Goal: Task Accomplishment & Management: Manage account settings

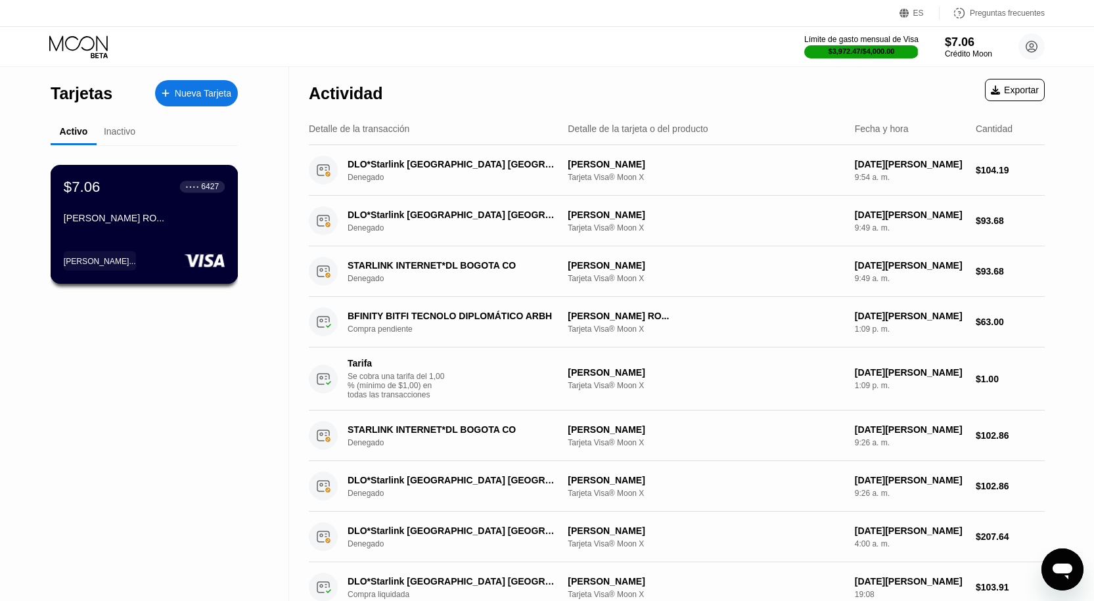
click at [198, 210] on div "$7.06 ● ● ● ● 6427 [PERSON_NAME]..." at bounding box center [144, 203] width 161 height 51
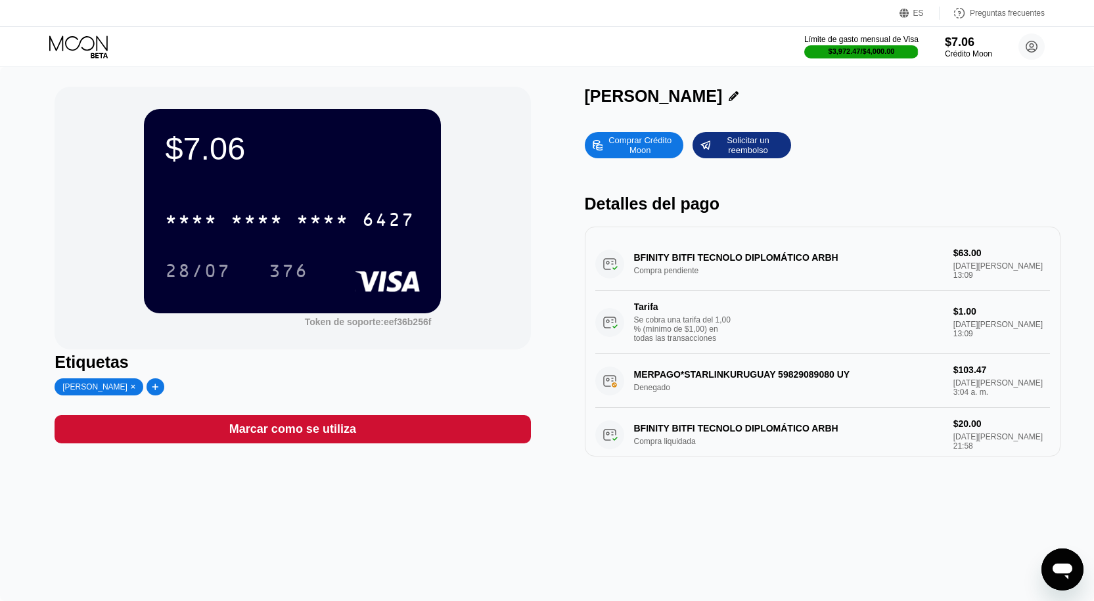
click at [723, 101] on font "[PERSON_NAME]" at bounding box center [654, 96] width 138 height 18
click at [738, 96] on icon at bounding box center [734, 96] width 10 height 10
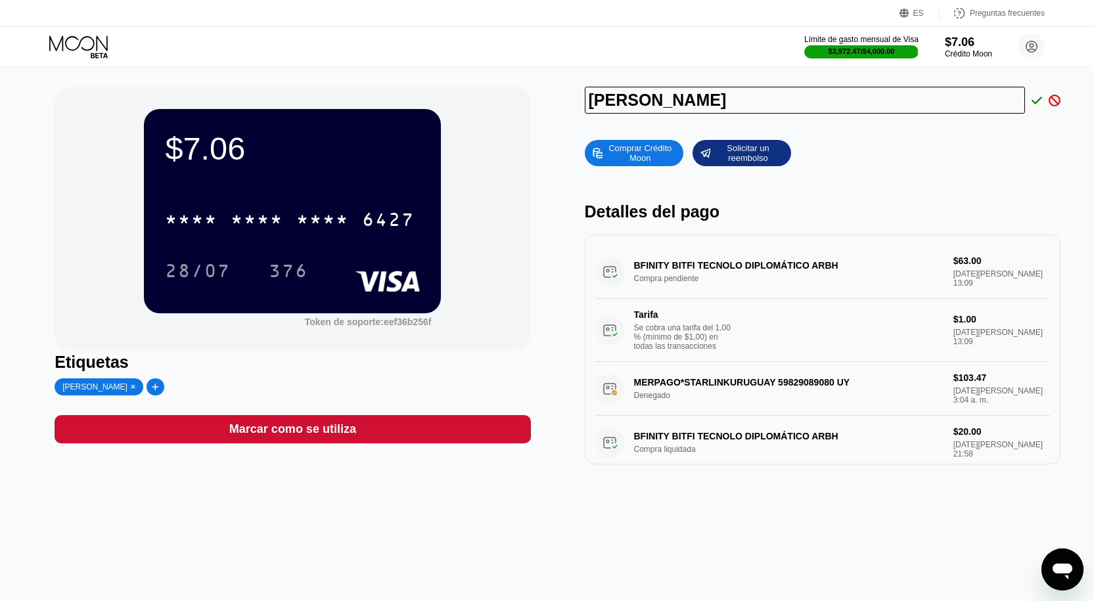
drag, startPoint x: 912, startPoint y: 101, endPoint x: 551, endPoint y: 135, distance: 362.9
click at [551, 135] on div "$7.06 * * * * * * * * * * * * 6427 28/07 376 Token de soporte: eef36b256f Etiqu…" at bounding box center [547, 276] width 985 height 378
type input "g"
drag, startPoint x: 746, startPoint y: 105, endPoint x: 493, endPoint y: 134, distance: 254.6
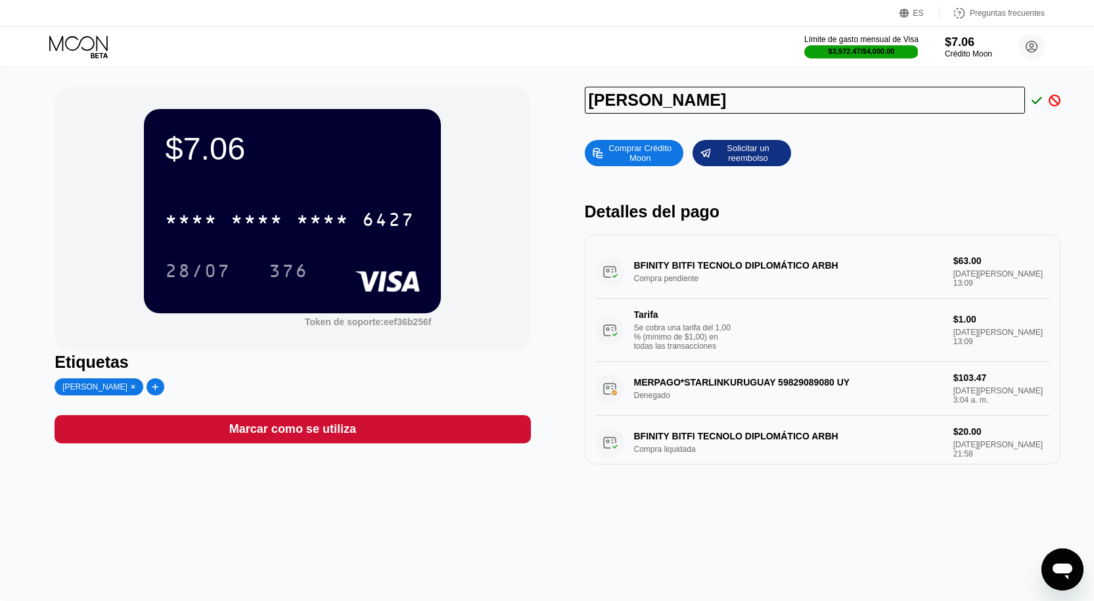
click at [493, 134] on div "$7.06 * * * * * * * * * * * * 6427 28/07 376 Token de soporte: eef36b256f Etiqu…" at bounding box center [547, 276] width 985 height 378
type input "[PERSON_NAME]"
click at [1037, 103] on icon at bounding box center [1036, 101] width 11 height 12
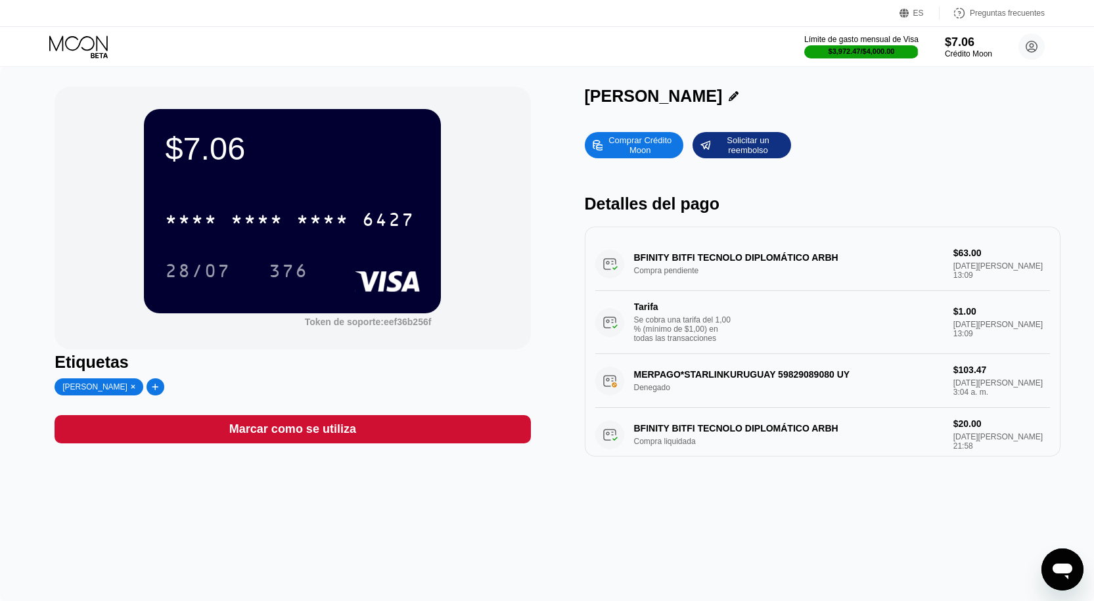
click at [143, 393] on div "[PERSON_NAME]" at bounding box center [99, 386] width 89 height 17
click at [136, 390] on icon at bounding box center [133, 387] width 5 height 7
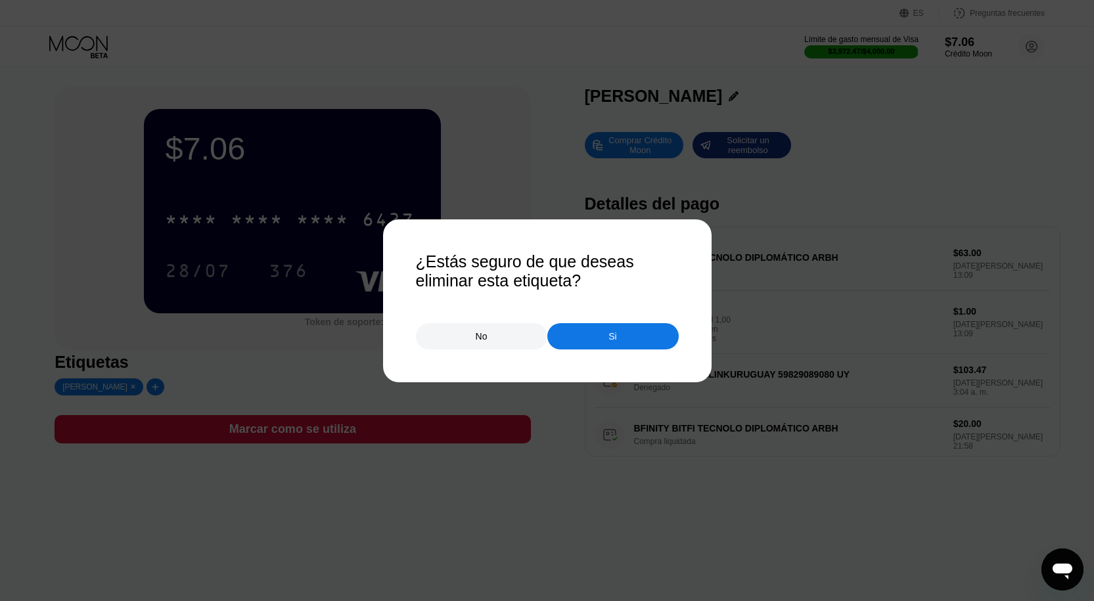
click at [630, 324] on div "No Si" at bounding box center [547, 329] width 263 height 39
click at [614, 342] on font "Si" at bounding box center [612, 336] width 8 height 11
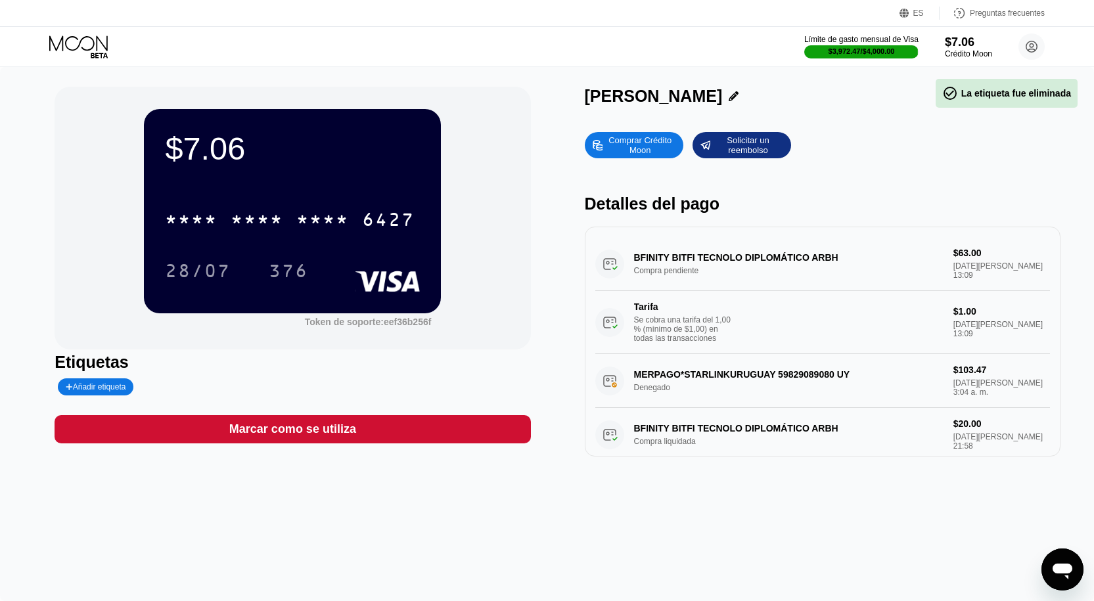
click at [131, 384] on div "Añadir etiqueta" at bounding box center [96, 386] width 76 height 17
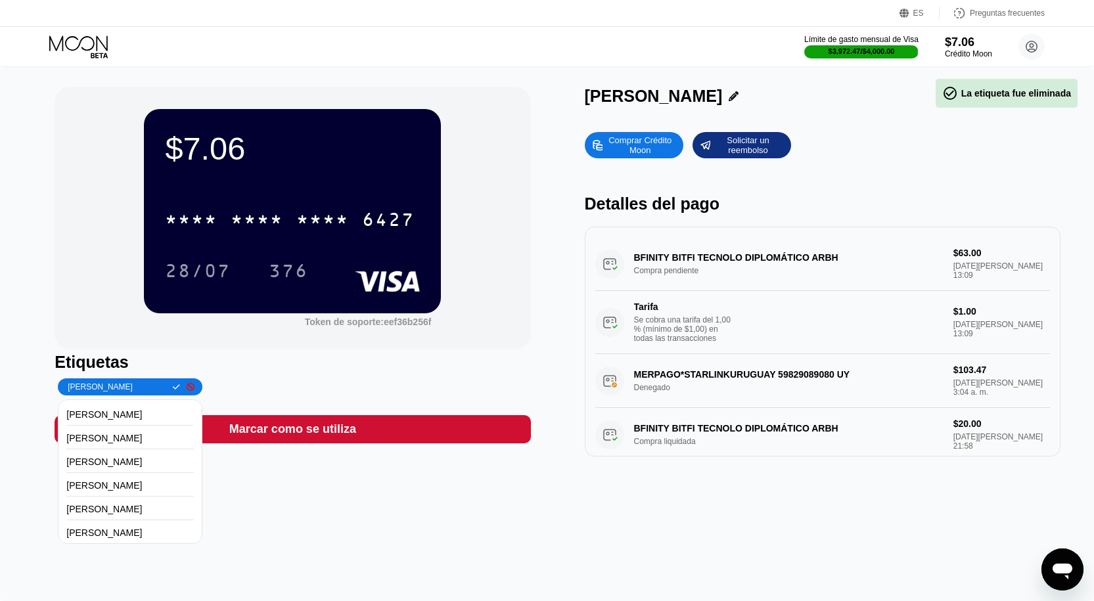
type input "[PERSON_NAME]"
click at [172, 381] on div "Etiquetas [PERSON_NAME] [PERSON_NAME] [PERSON_NAME] [PERSON_NAME] [PERSON_NAME]…" at bounding box center [293, 374] width 476 height 43
click at [173, 385] on div "[PERSON_NAME]" at bounding box center [130, 386] width 129 height 9
click at [173, 388] on icon at bounding box center [176, 387] width 7 height 8
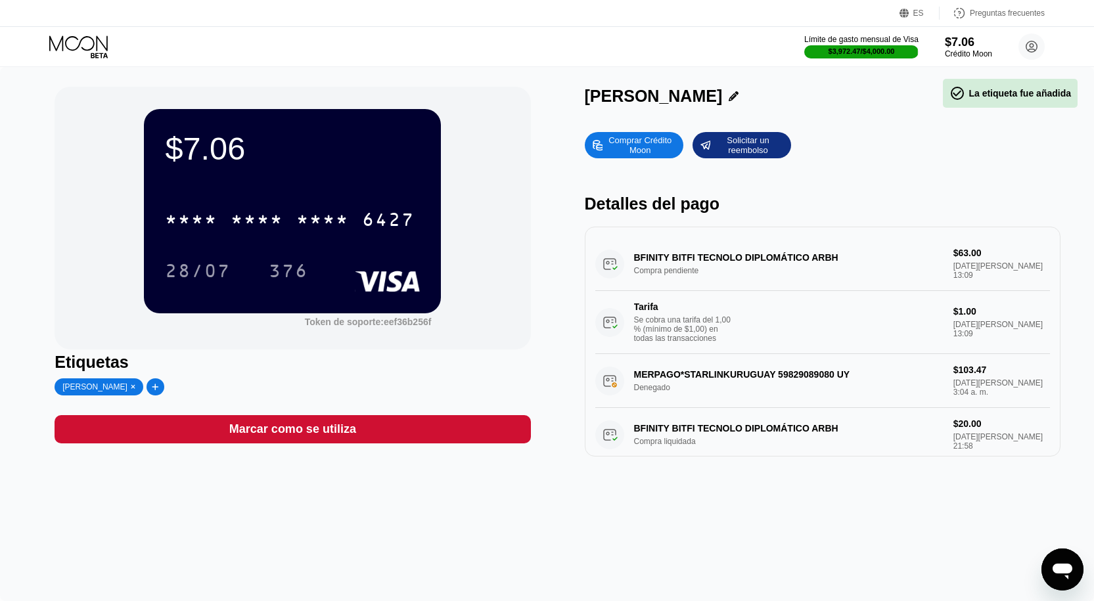
click at [323, 232] on font "*" at bounding box center [329, 221] width 13 height 21
click at [64, 53] on icon at bounding box center [79, 46] width 61 height 23
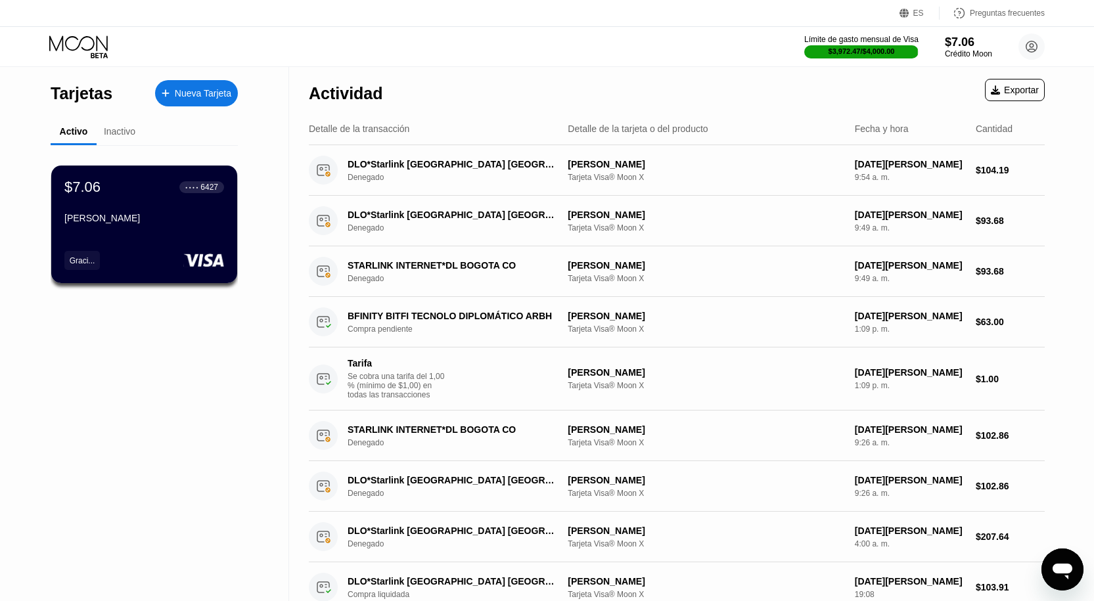
click at [116, 135] on font "Inactivo" at bounding box center [120, 131] width 32 height 11
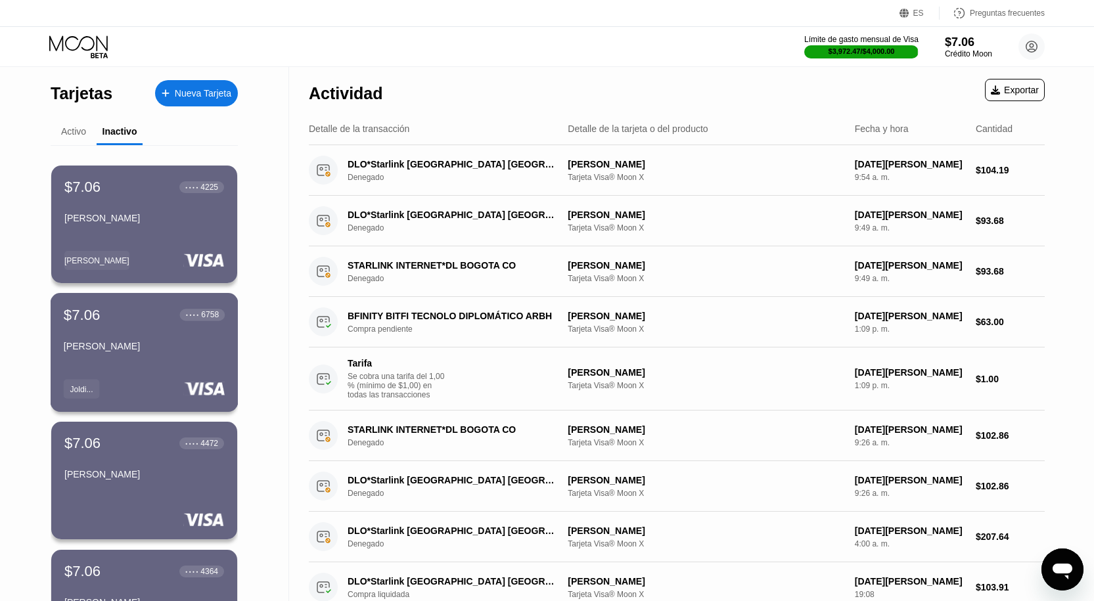
click at [187, 351] on div "[PERSON_NAME]" at bounding box center [144, 346] width 161 height 11
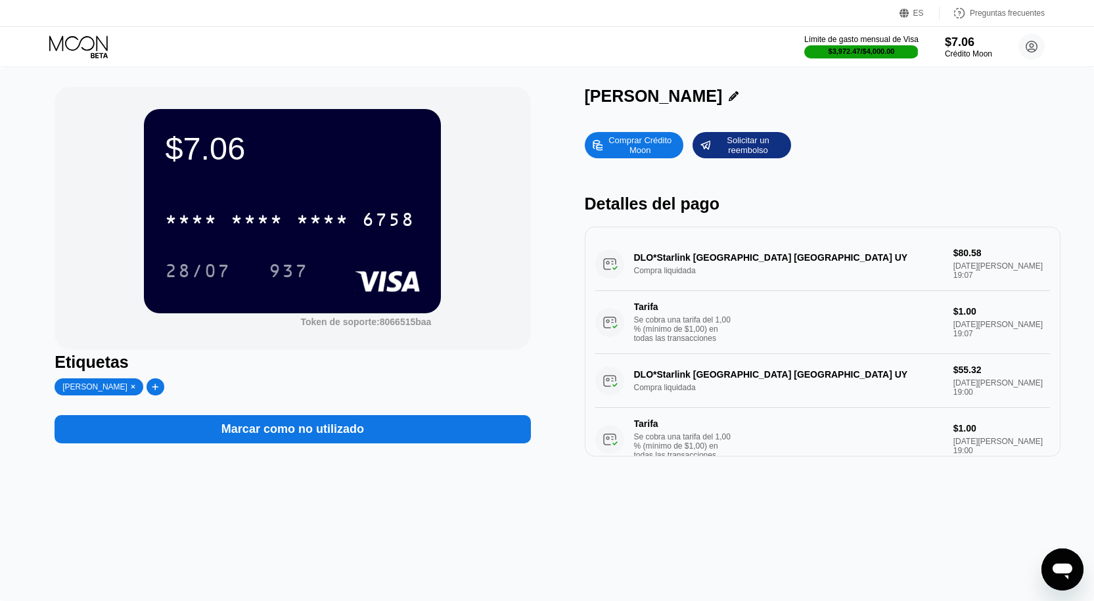
click at [63, 55] on icon at bounding box center [79, 46] width 61 height 23
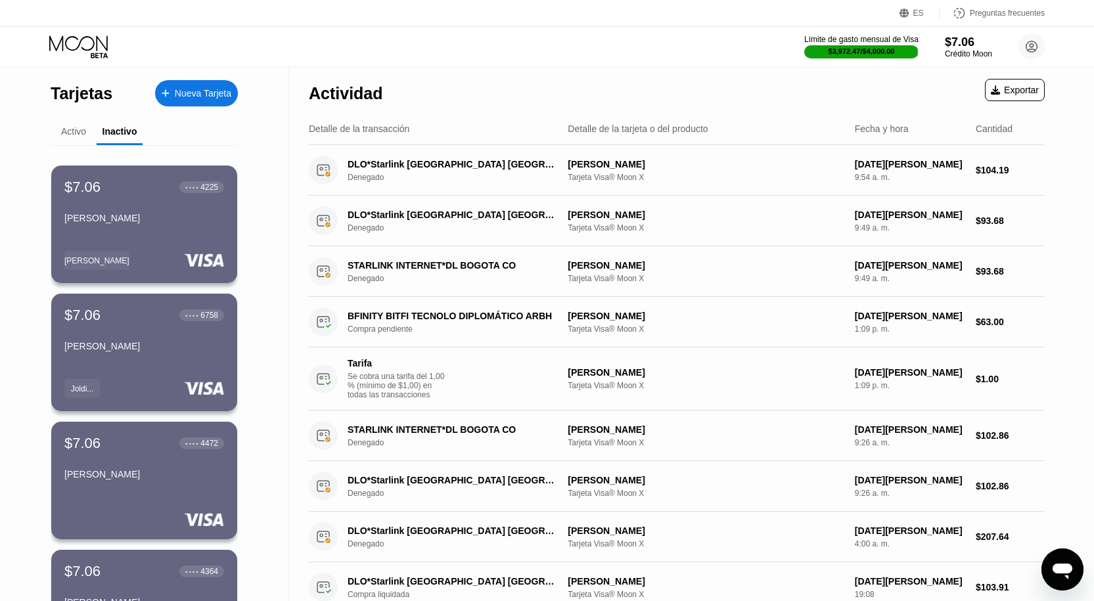
scroll to position [526, 0]
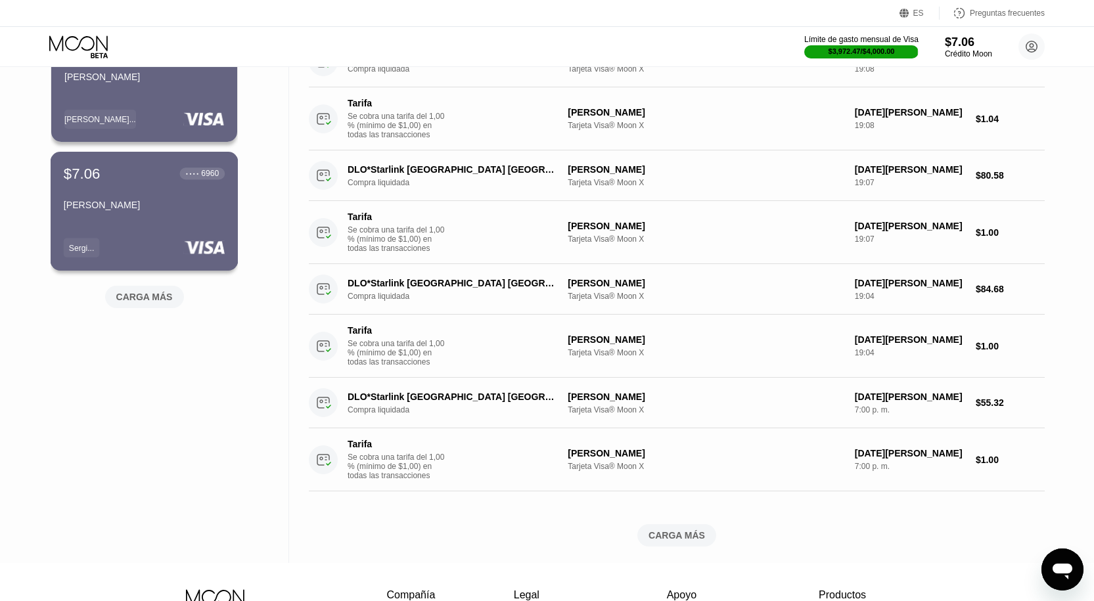
click at [139, 210] on font "[PERSON_NAME]" at bounding box center [102, 205] width 76 height 11
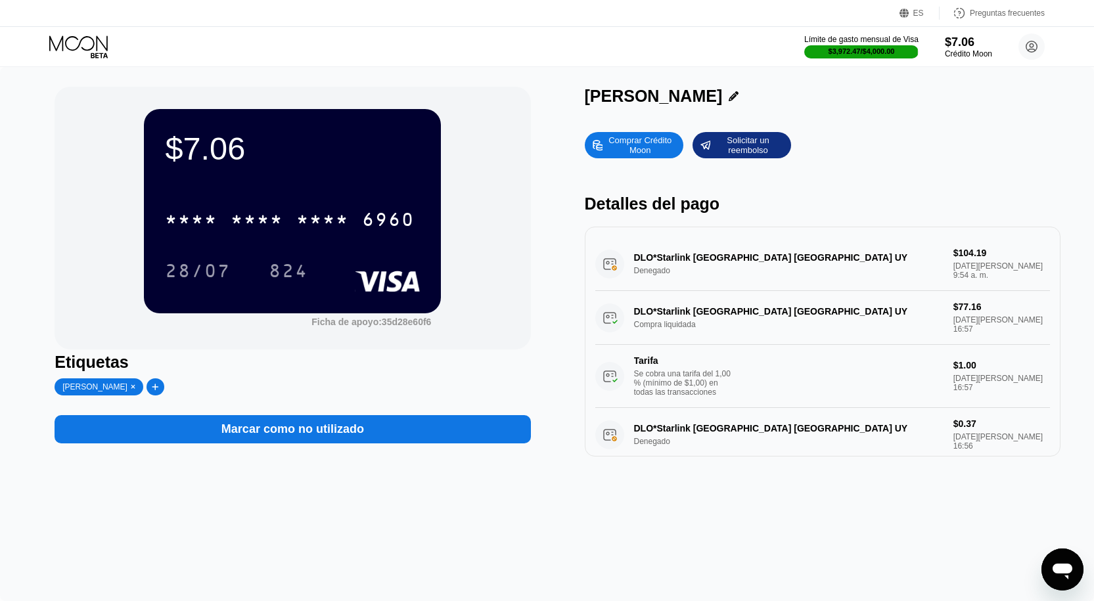
click at [80, 54] on icon at bounding box center [79, 46] width 61 height 23
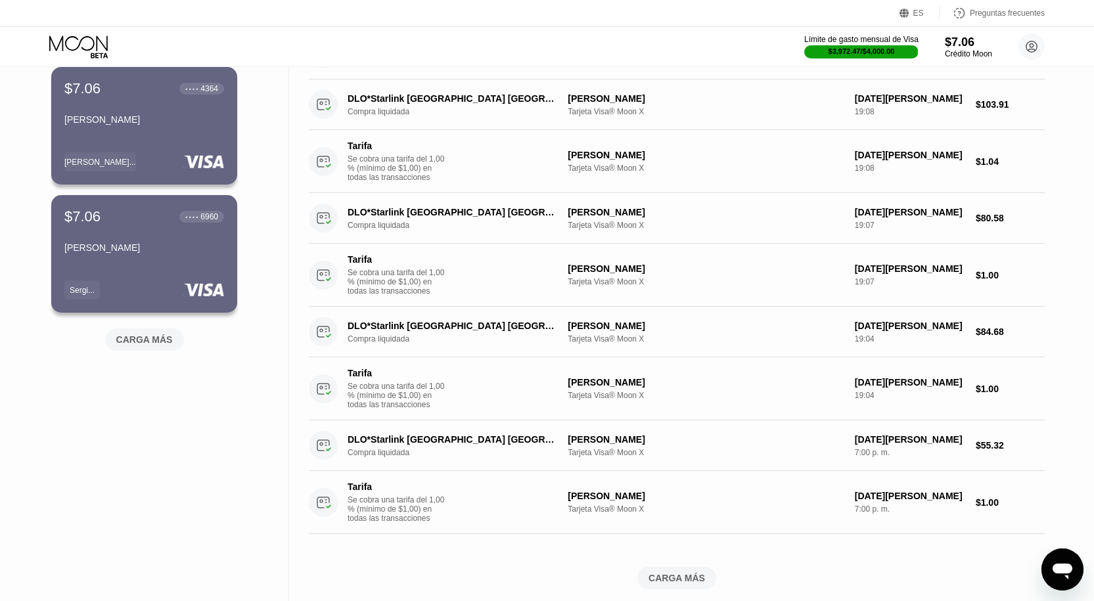
scroll to position [526, 0]
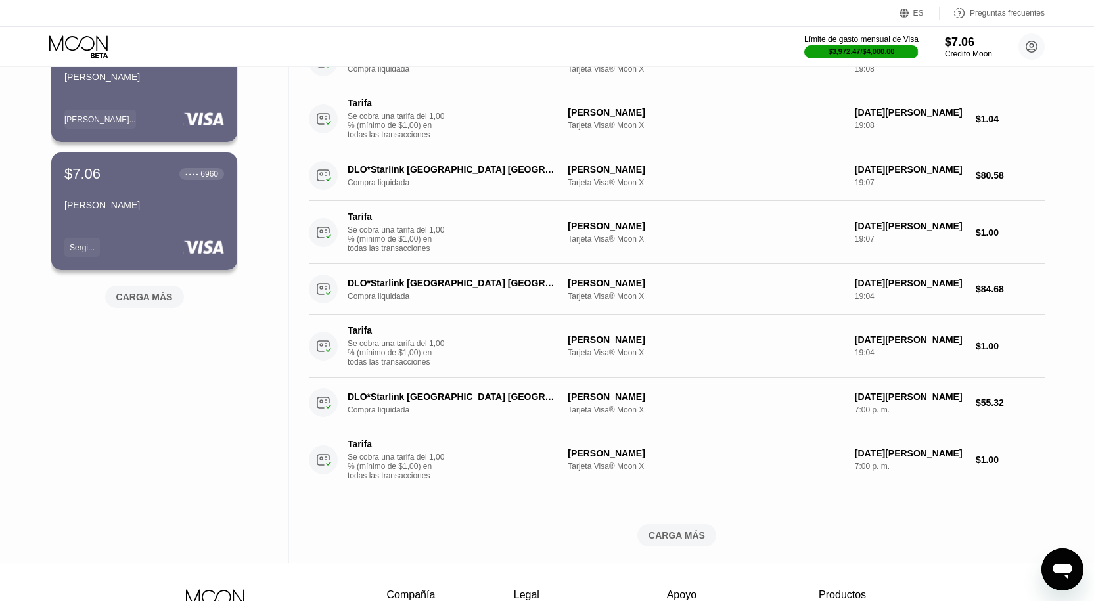
click at [121, 302] on font "CARGA MÁS" at bounding box center [144, 297] width 56 height 11
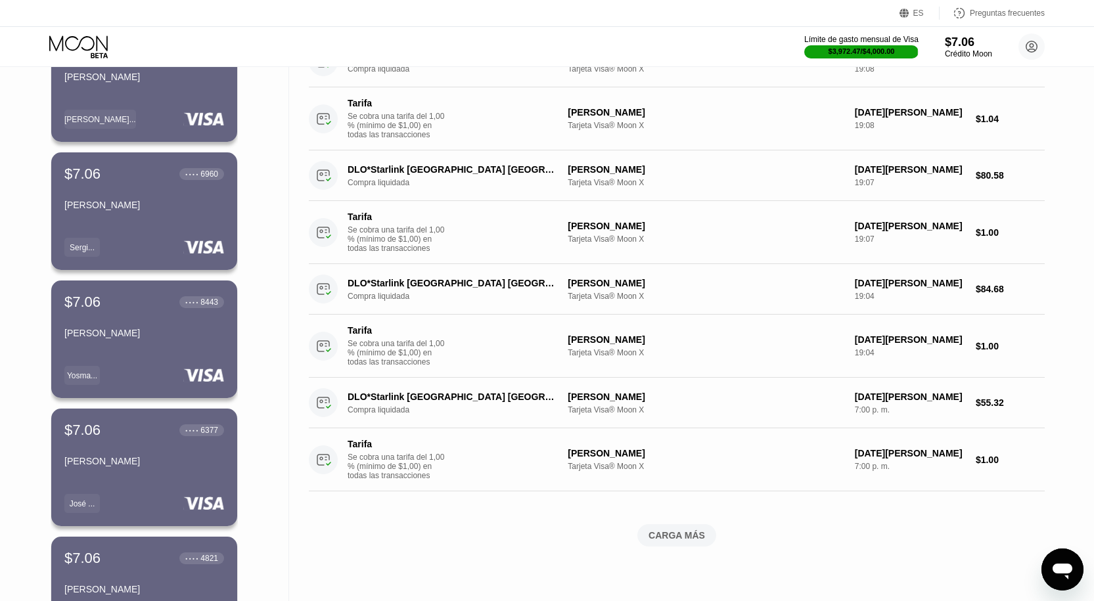
click at [154, 331] on div "$7.06 ● ● ● ● 8443 [PERSON_NAME]" at bounding box center [144, 319] width 160 height 50
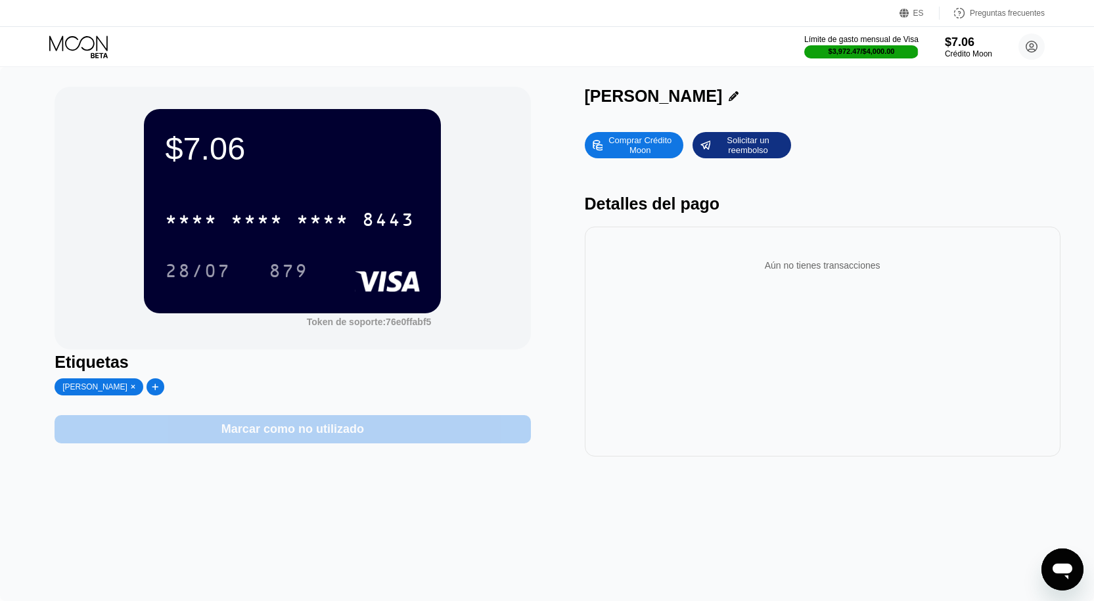
click at [418, 442] on div "Marcar como no utilizado" at bounding box center [293, 429] width 476 height 28
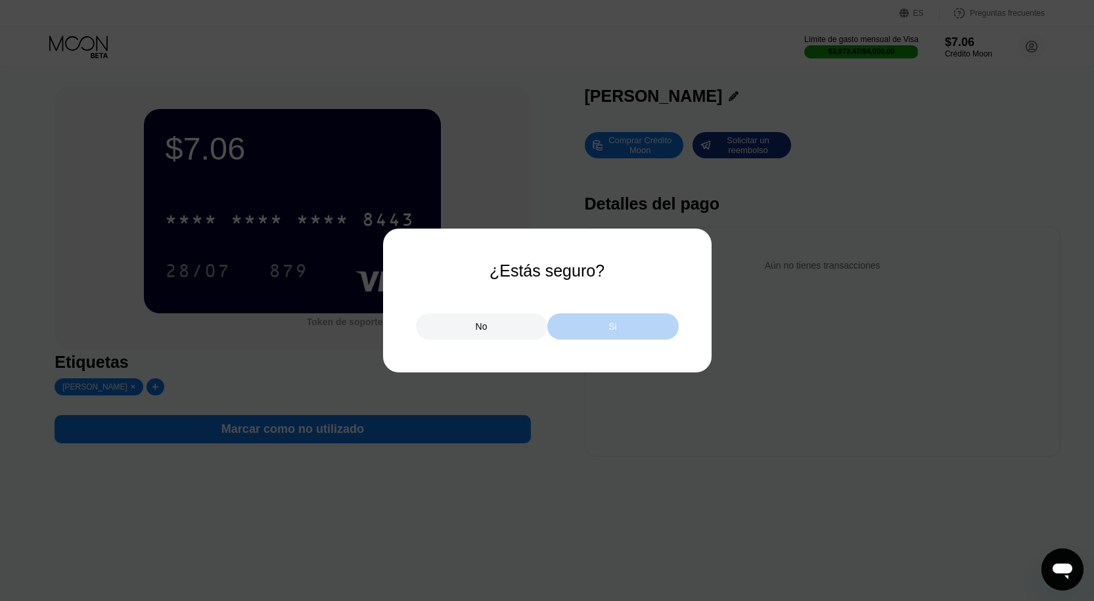
click at [598, 317] on div "Si" at bounding box center [612, 326] width 131 height 26
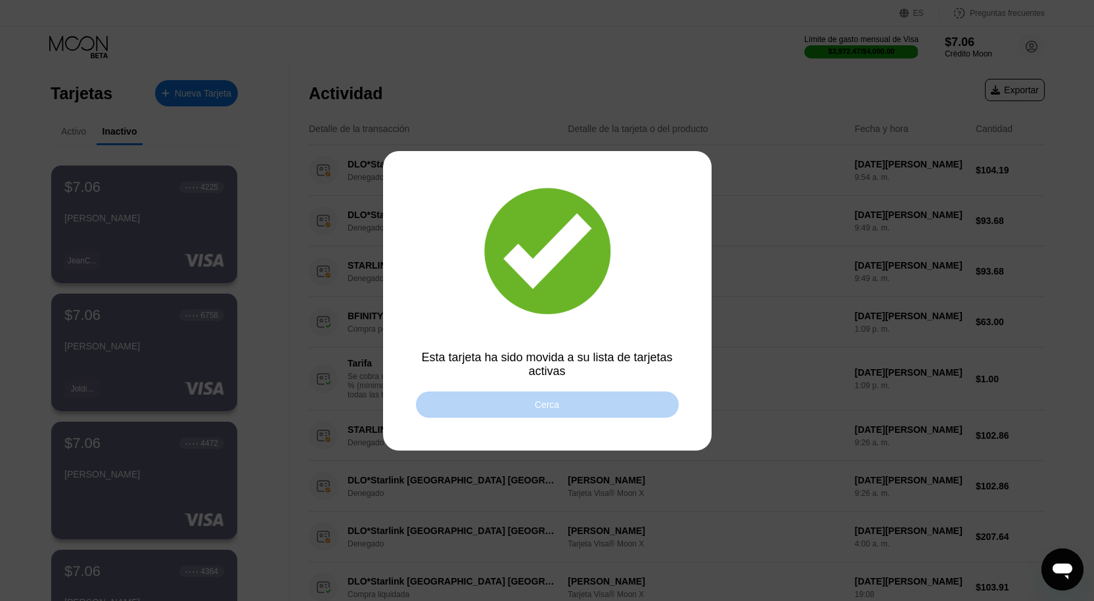
click at [466, 403] on div "Cerca" at bounding box center [547, 405] width 263 height 26
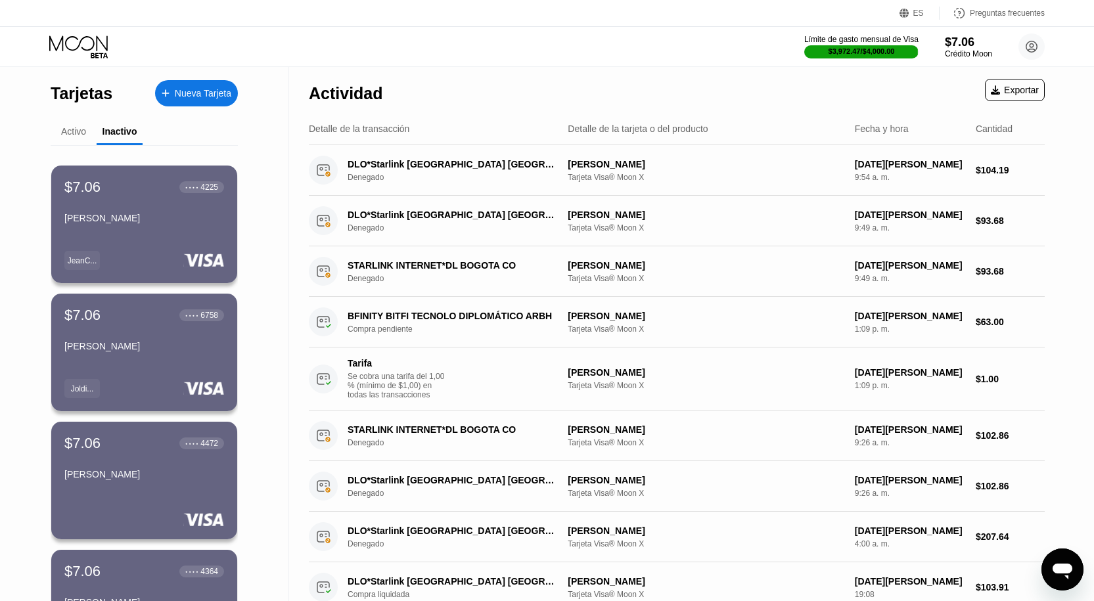
click at [79, 132] on font "Activo" at bounding box center [73, 131] width 25 height 11
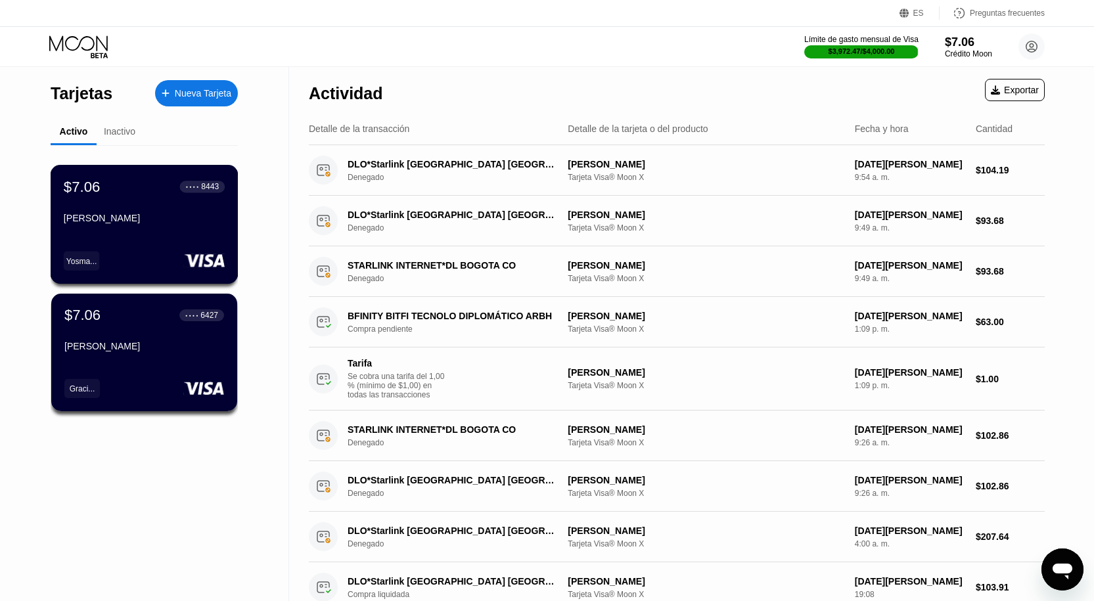
click at [140, 223] on font "[PERSON_NAME]" at bounding box center [102, 218] width 76 height 11
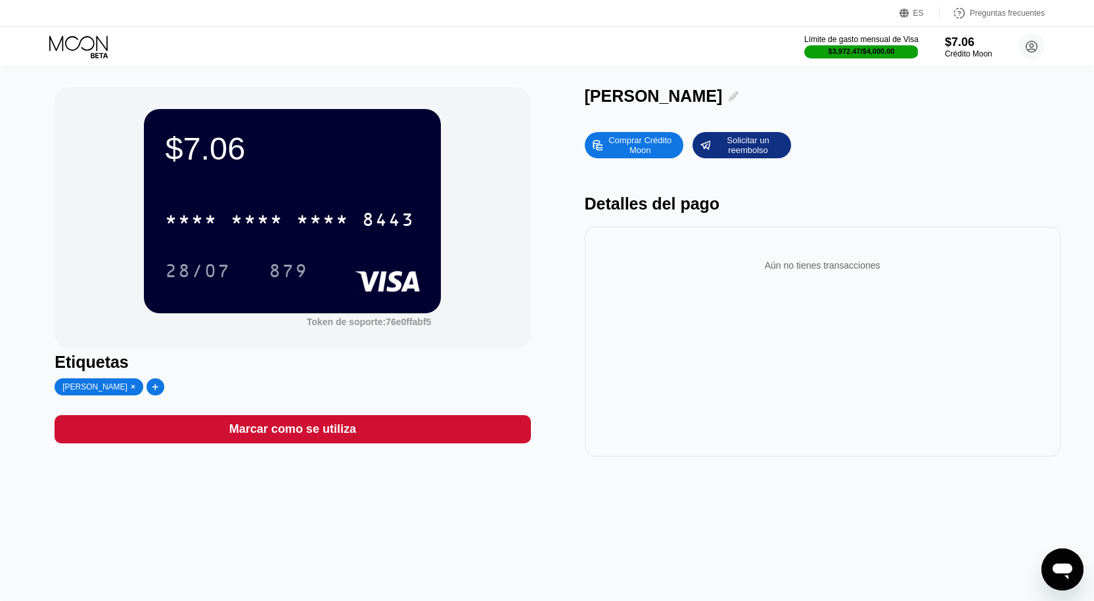
click at [738, 100] on icon at bounding box center [734, 96] width 10 height 10
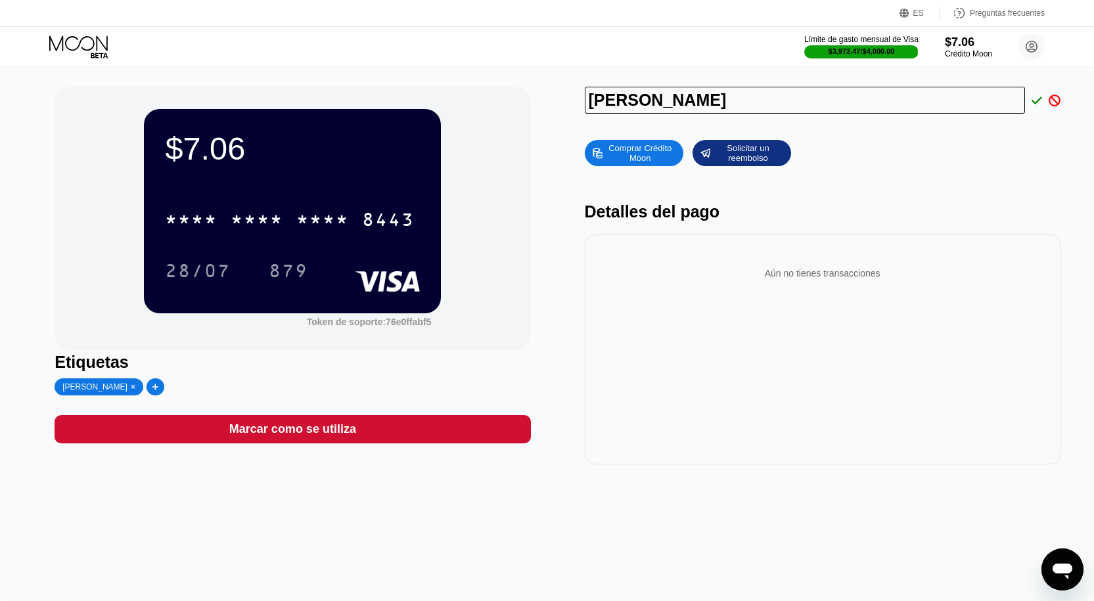
drag, startPoint x: 805, startPoint y: 100, endPoint x: 302, endPoint y: 74, distance: 504.5
click at [302, 74] on div "$7.06 * * * * * * * * * * * * 8443 28/07 879 Token de soporte: 76e0ffabf5 [PERS…" at bounding box center [547, 334] width 1094 height 534
drag, startPoint x: 757, startPoint y: 109, endPoint x: 415, endPoint y: 112, distance: 341.6
click at [415, 110] on div "$7.06 * * * * * * * * * * * * 8443 28/07 879 Token de soporte: 76e0ffabf5 [PERS…" at bounding box center [547, 276] width 985 height 378
type input "[PERSON_NAME]"
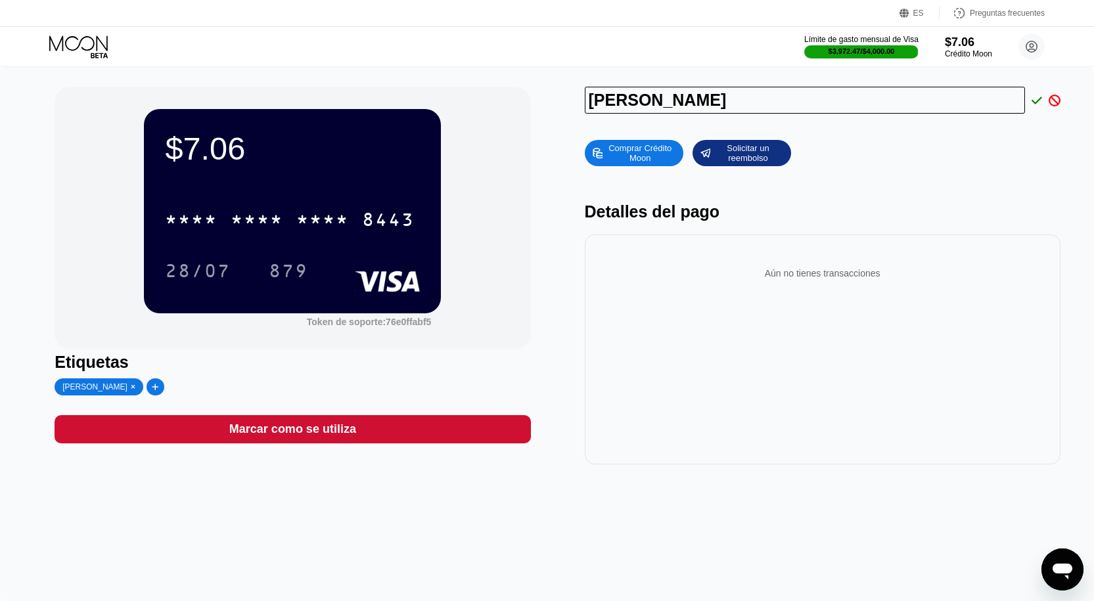
click at [1030, 98] on div at bounding box center [1033, 101] width 17 height 12
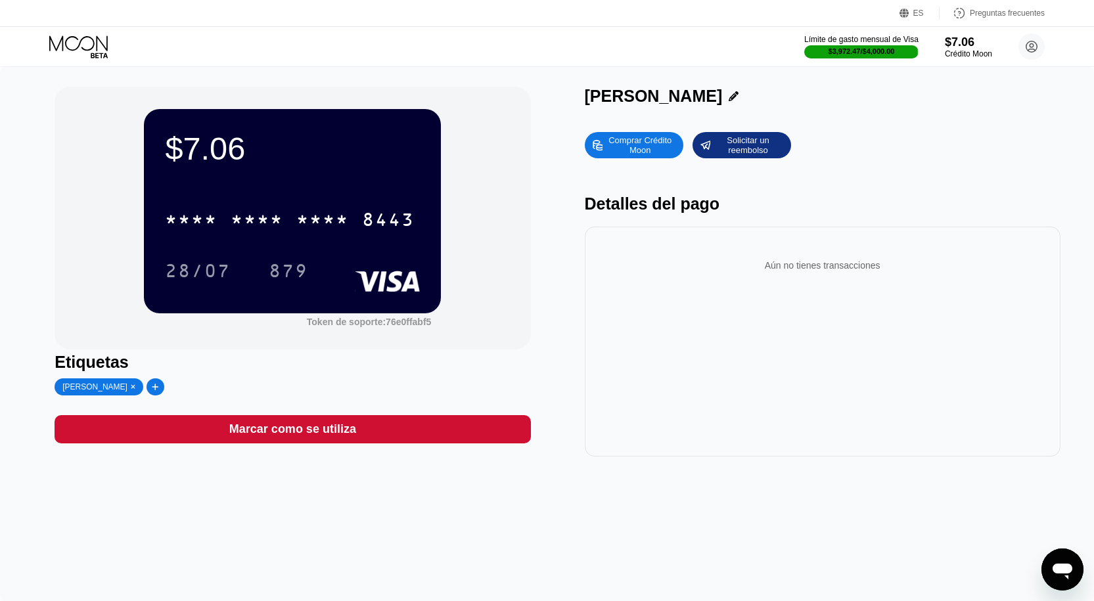
click at [136, 388] on icon at bounding box center [133, 387] width 5 height 7
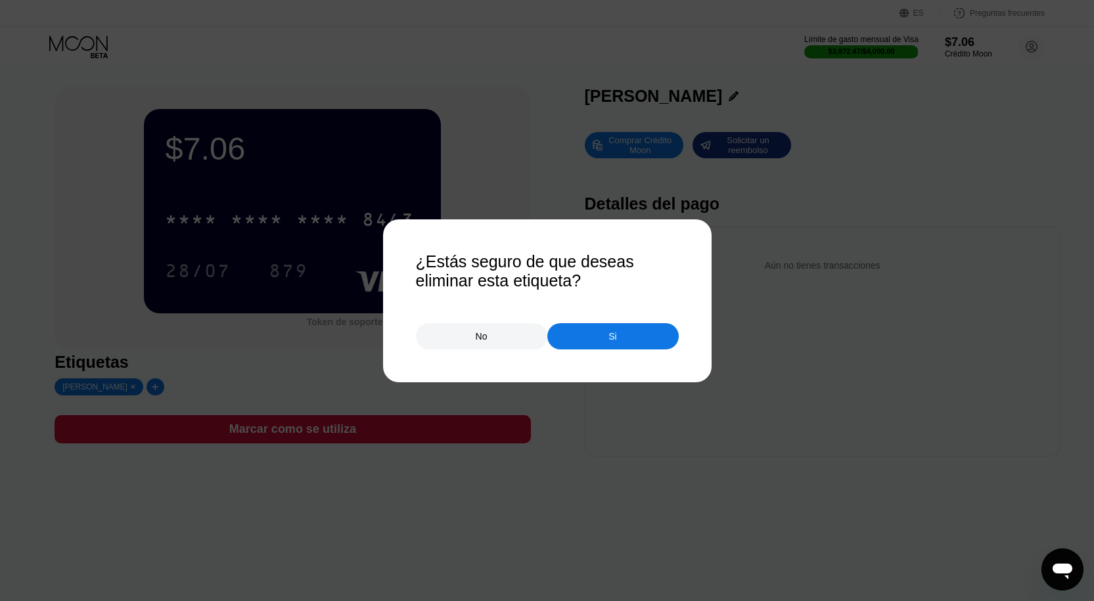
click at [621, 346] on div "Si" at bounding box center [612, 336] width 131 height 26
click at [621, 346] on div "Aún no tienes transacciones" at bounding box center [823, 342] width 476 height 230
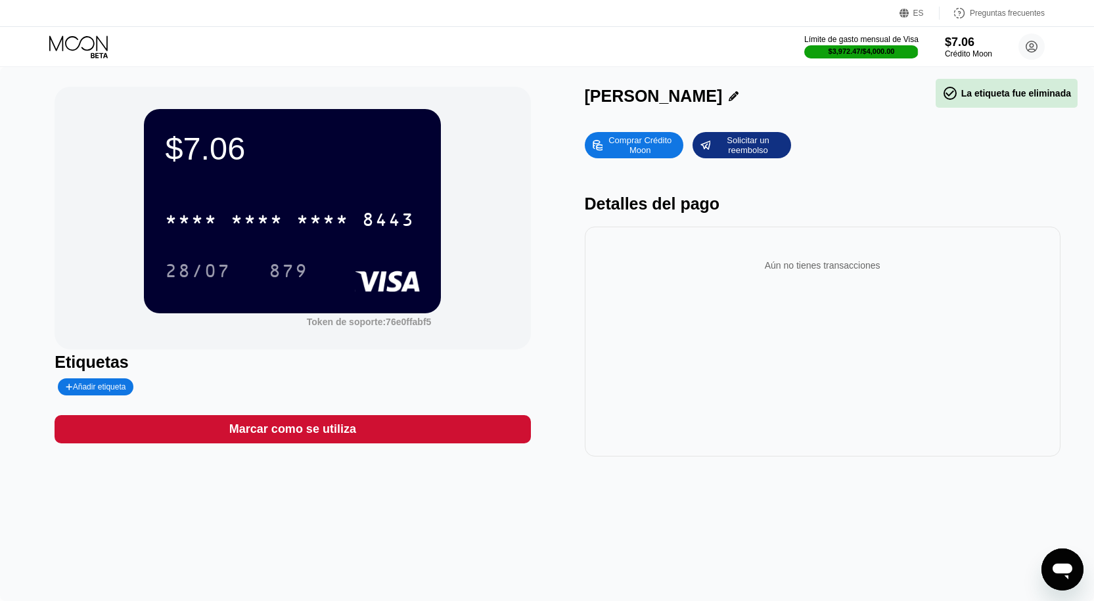
click at [123, 395] on div "Añadir etiqueta" at bounding box center [96, 386] width 76 height 17
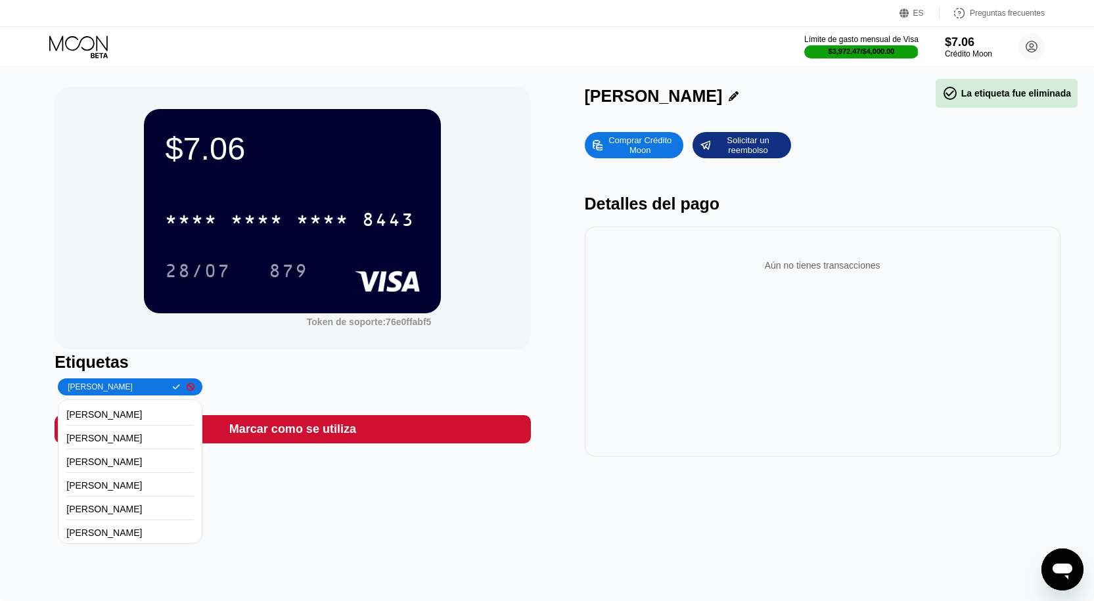
type input "[PERSON_NAME]"
click at [173, 386] on icon at bounding box center [176, 387] width 7 height 8
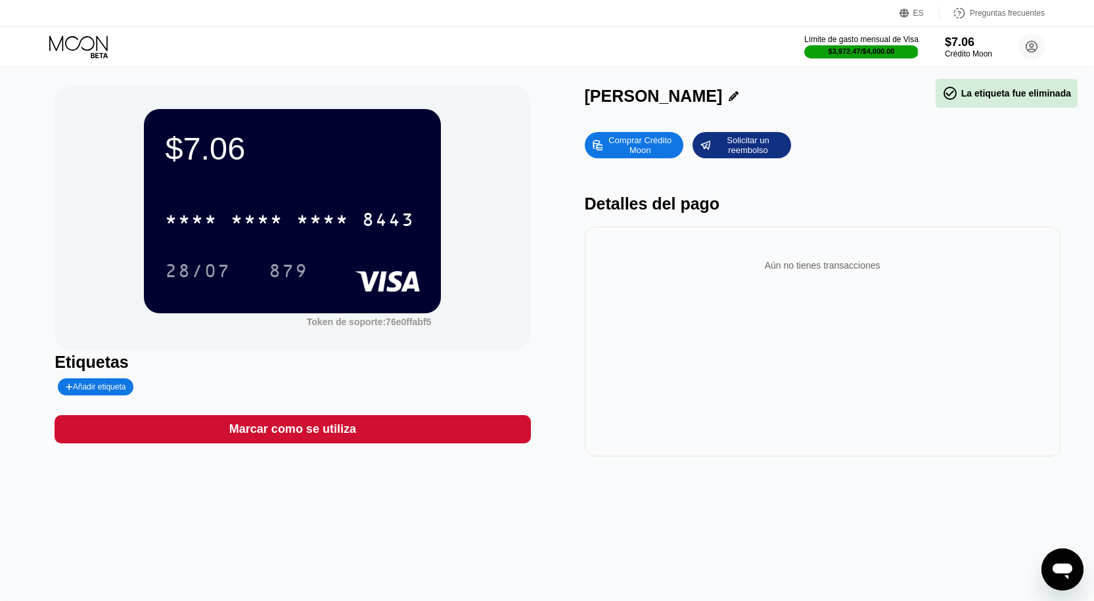
click at [342, 236] on div "* * * * * * * * * * * * 8443" at bounding box center [289, 219] width 265 height 33
